Goal: Contribute content

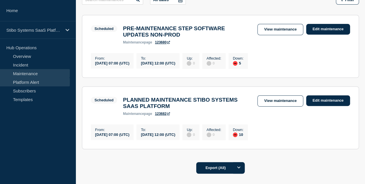
click at [44, 83] on link "Platform Alert" at bounding box center [35, 82] width 70 height 9
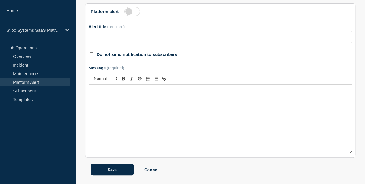
scroll to position [98, 0]
type input "TLS 1.3 Is Now Supported – TLS 1.2 Support Ending by June 25, 2025"
checkbox input "true"
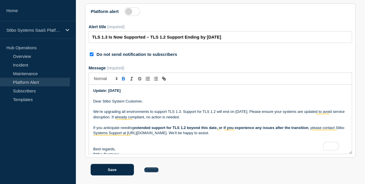
click at [155, 170] on link "Cancel" at bounding box center [151, 170] width 14 height 5
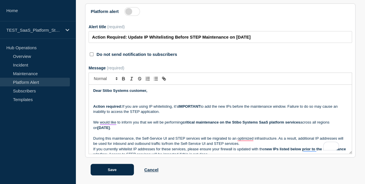
scroll to position [63, 0]
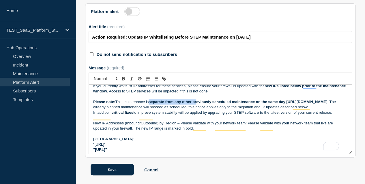
drag, startPoint x: 152, startPoint y: 96, endPoint x: 200, endPoint y: 96, distance: 47.3
click at [200, 100] on strong "separate from any other previously scheduled maintenance on the same day [URL][…" at bounding box center [238, 102] width 179 height 4
click at [186, 100] on strong "separate from any other previously scheduled maintenance on the same day [URL][…" at bounding box center [238, 102] width 179 height 4
click at [182, 100] on strong "separate from any other previously scheduled maintenance on the same day [URL][…" at bounding box center [238, 102] width 179 height 4
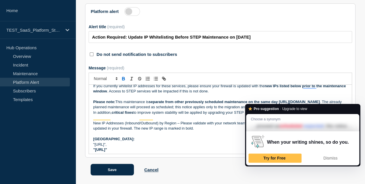
click at [218, 110] on p "In addition, critical fixes to improve system stability will be applied by upgr…" at bounding box center [220, 112] width 254 height 5
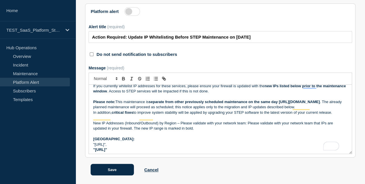
click at [205, 105] on p "Please note: This maintenance is separate from other previously scheduled maint…" at bounding box center [220, 105] width 254 height 11
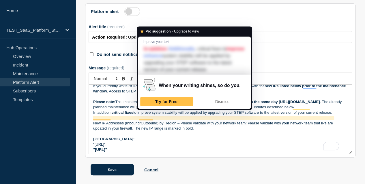
click at [278, 104] on p "Please note: This maintenance is separate from other previously scheduled maint…" at bounding box center [220, 105] width 254 height 11
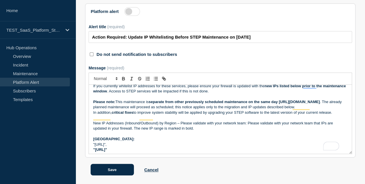
click at [114, 112] on strong "critical fixes" at bounding box center [123, 113] width 22 height 4
click at [110, 173] on button "Save" at bounding box center [112, 170] width 43 height 12
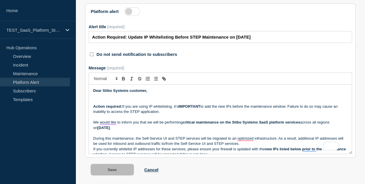
scroll to position [39, 0]
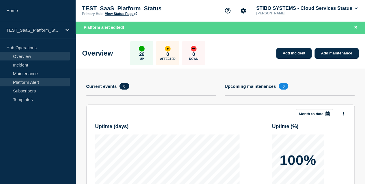
click at [20, 81] on link "Platform Alert" at bounding box center [35, 82] width 70 height 9
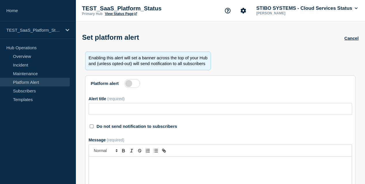
type input "Action Required: Update IP Whitelisting Before STEP Maintenance on [DATE]"
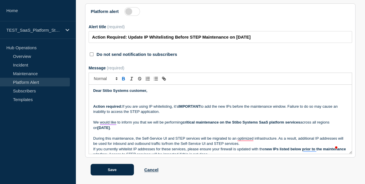
scroll to position [98, 0]
click at [162, 94] on p "To enrich screen reader interactions, please activate Accessibility in Grammarl…" at bounding box center [220, 96] width 254 height 5
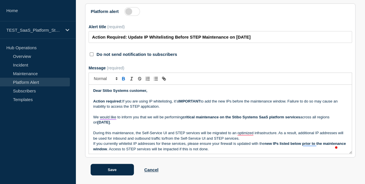
scroll to position [29, 0]
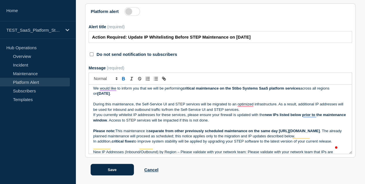
click at [128, 86] on p "We would like to inform you that we will be performing critical maintenance on …" at bounding box center [220, 91] width 254 height 11
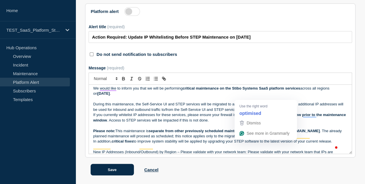
click at [289, 97] on p "To enrich screen reader interactions, please activate Accessibility in Grammarl…" at bounding box center [220, 99] width 254 height 5
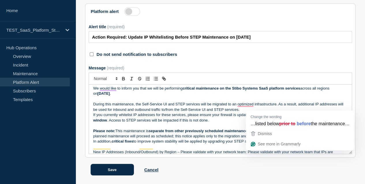
click at [318, 102] on p "During this maintenance, the Self-Service UI and STEP services will be migrated…" at bounding box center [220, 107] width 254 height 11
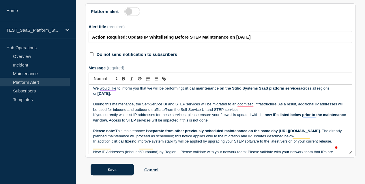
click at [134, 113] on p "If you currently whitelist IP addresses for these services, please ensure your …" at bounding box center [220, 118] width 254 height 11
click at [114, 113] on strong "new IPs listed below prior to the maintenance window" at bounding box center [220, 118] width 254 height 10
click at [135, 113] on p "If you currently whitelist IP addresses for these services, please ensure your …" at bounding box center [220, 118] width 254 height 11
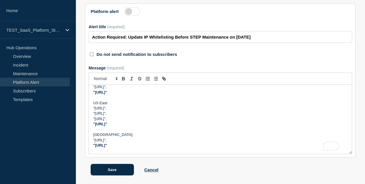
scroll to position [87, 0]
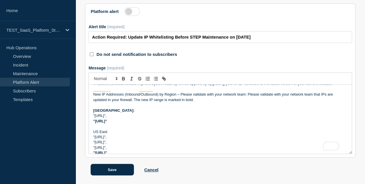
click at [191, 98] on p "New IP Addresses (Inbound/Outbound) by Region – Please validate with your netwo…" at bounding box center [220, 97] width 254 height 11
click at [187, 104] on p "To enrich screen reader interactions, please activate Accessibility in Grammarl…" at bounding box center [220, 105] width 254 height 5
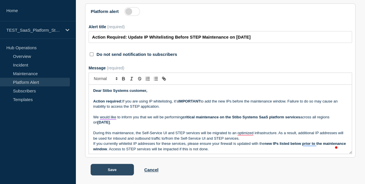
click at [123, 173] on button "Save" at bounding box center [112, 170] width 43 height 12
